Goal: Task Accomplishment & Management: Manage account settings

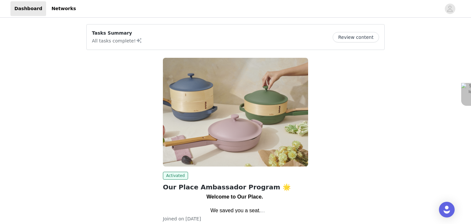
scroll to position [47, 0]
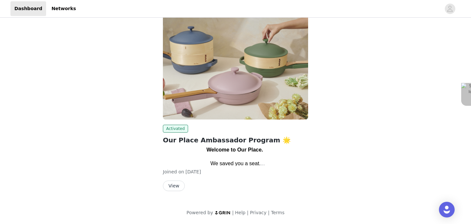
click at [171, 185] on button "View" at bounding box center [174, 186] width 22 height 10
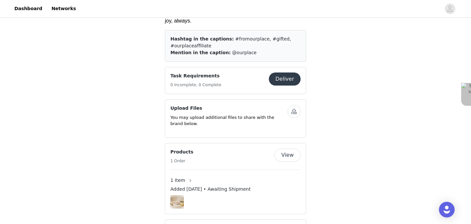
scroll to position [368, 0]
click at [286, 72] on button "Deliver" at bounding box center [285, 78] width 32 height 13
